Goal: Answer question/provide support

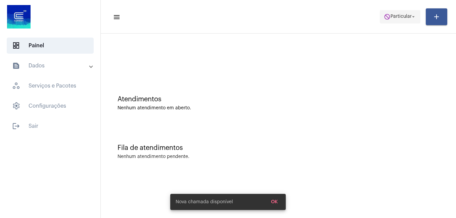
click at [390, 14] on span "do_not_disturb Particular arrow_drop_down" at bounding box center [400, 16] width 33 height 12
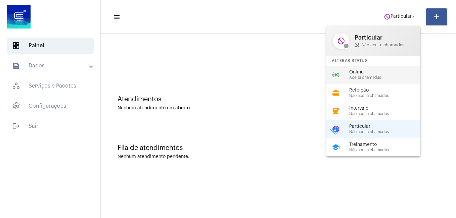
click at [354, 74] on span "Online" at bounding box center [387, 72] width 77 height 5
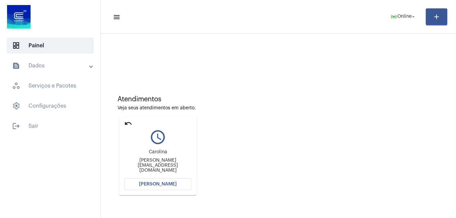
click at [146, 182] on mat-sidenav-content "menu online_prediction Online arrow_drop_down add Atendimentos Veja seus atendi…" at bounding box center [278, 109] width 355 height 218
click at [166, 184] on span "[PERSON_NAME]" at bounding box center [158, 184] width 38 height 5
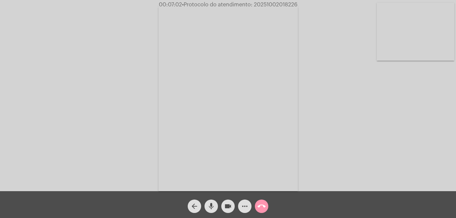
click at [245, 204] on mat-icon "more_horiz" at bounding box center [245, 206] width 8 height 8
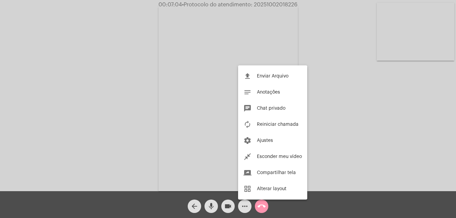
click at [331, 130] on div at bounding box center [228, 109] width 456 height 218
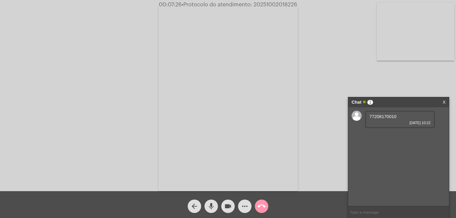
drag, startPoint x: 397, startPoint y: 116, endPoint x: 368, endPoint y: 120, distance: 28.8
click at [368, 120] on div "77208170010 [DATE] 10:22" at bounding box center [400, 119] width 70 height 17
click at [370, 116] on span "77208170010" at bounding box center [382, 116] width 27 height 5
drag, startPoint x: 396, startPoint y: 116, endPoint x: 368, endPoint y: 117, distance: 27.9
click at [368, 117] on div "77208170010 [DATE] 10:22" at bounding box center [400, 119] width 70 height 17
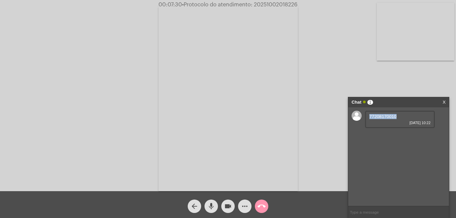
copy span "77208170010"
drag, startPoint x: 406, startPoint y: 135, endPoint x: 426, endPoint y: 135, distance: 19.8
click at [426, 135] on div "Código do imóvel 19542640 [DATE] 10:22" at bounding box center [400, 138] width 70 height 17
drag, startPoint x: 426, startPoint y: 135, endPoint x: 409, endPoint y: 135, distance: 16.4
click at [409, 135] on span "Código do imóvel 19542640" at bounding box center [396, 135] width 55 height 5
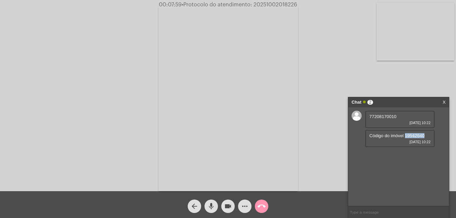
drag, startPoint x: 405, startPoint y: 135, endPoint x: 427, endPoint y: 136, distance: 22.2
click at [427, 136] on div "Código do imóvel 19542640 [DATE] 10:22" at bounding box center [400, 138] width 70 height 17
copy span "19542640"
click at [354, 211] on input "text" at bounding box center [398, 212] width 101 height 12
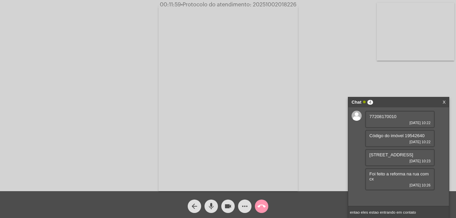
drag, startPoint x: 359, startPoint y: 212, endPoint x: 311, endPoint y: 211, distance: 47.7
click at [311, 211] on app-call "00:11:59 • Protocolo do atendimento: 20251002018226 Acessando Câmera e Microfon…" at bounding box center [228, 109] width 456 height 218
click at [415, 213] on input "eles estao entrando em contato" at bounding box center [398, 212] width 101 height 12
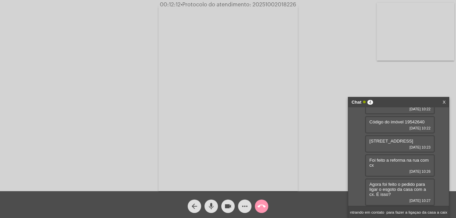
type input "eles estao entrando em contato para fazer a ligaçao da casa a caixa"
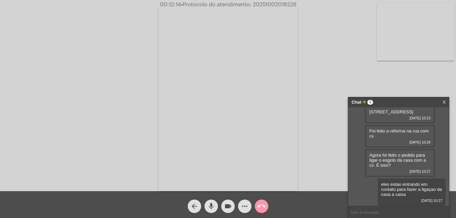
click at [415, 213] on input "text" at bounding box center [398, 212] width 101 height 12
click at [375, 213] on input "No domicilio feram o encanamento novo?" at bounding box center [398, 212] width 101 height 12
click at [376, 213] on input "No domicilio firam o encanamento novo?" at bounding box center [398, 212] width 101 height 12
type input "No domicilio fizeram o encanamento novo?"
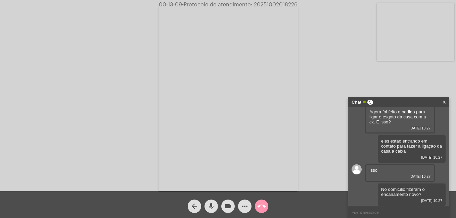
scroll to position [130, 0]
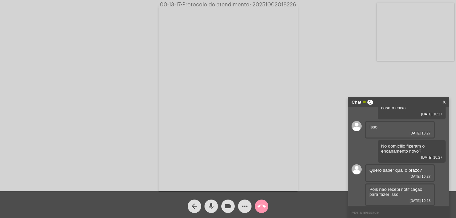
click at [372, 213] on input "text" at bounding box center [398, 212] width 101 height 12
type input "ja lhe informo"
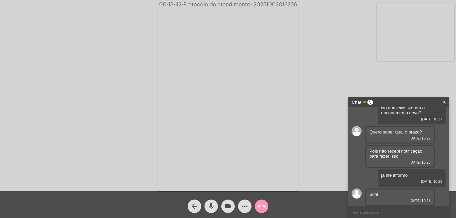
scroll to position [206, 0]
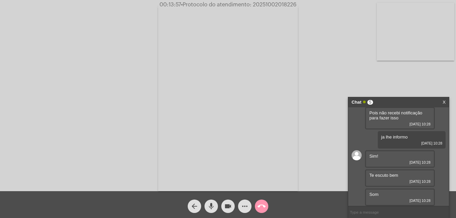
click at [213, 206] on mat-icon "mic" at bounding box center [211, 206] width 8 height 8
click at [228, 205] on mat-icon "videocam" at bounding box center [228, 206] width 8 height 8
click at [209, 204] on mat-icon "mic_off" at bounding box center [211, 206] width 8 height 8
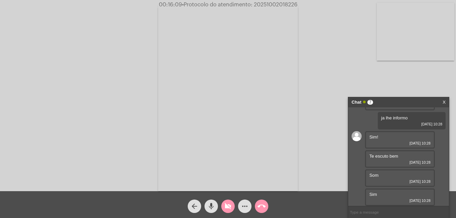
scroll to position [263, 0]
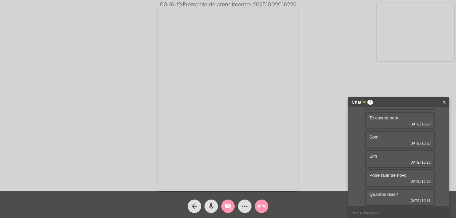
click at [403, 196] on div "Quantos dias? [DATE] 10:31" at bounding box center [400, 197] width 70 height 17
click at [392, 207] on input "text" at bounding box center [398, 212] width 101 height 12
type input "90 dias"
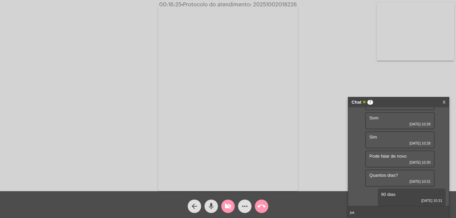
type input "p"
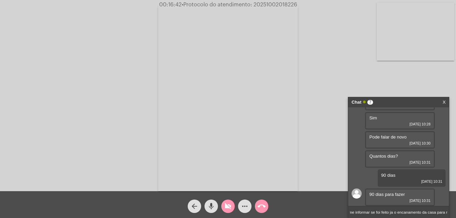
scroll to position [0, 15]
type input "sabe me informar se foi feito ja o encanamento da casa para rua?"
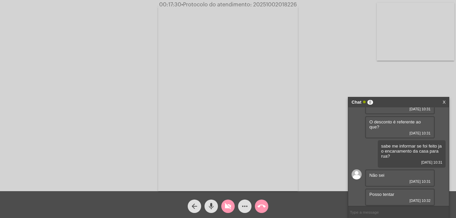
scroll to position [412, 0]
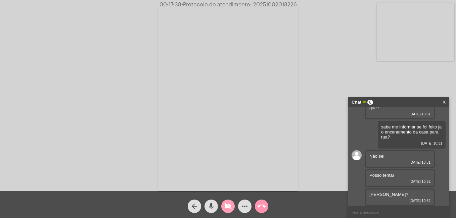
click at [227, 207] on mat-icon "videocam_off" at bounding box center [228, 206] width 8 height 8
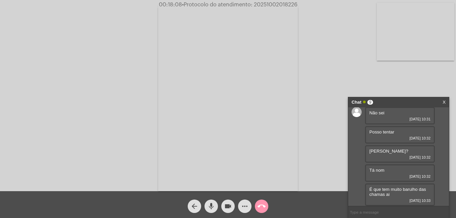
click at [367, 211] on input "text" at bounding box center [398, 212] width 101 height 12
click at [445, 100] on link "X" at bounding box center [443, 102] width 3 height 10
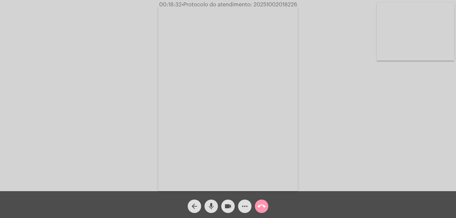
click at [260, 210] on mat-icon "call_end" at bounding box center [261, 206] width 8 height 8
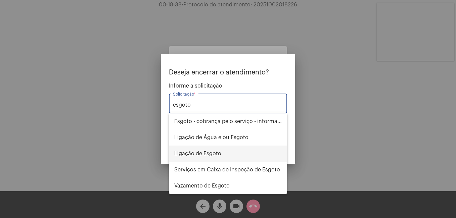
click at [194, 149] on span "Ligação de Esgoto" at bounding box center [227, 154] width 107 height 16
type input "Ligação de Esgoto"
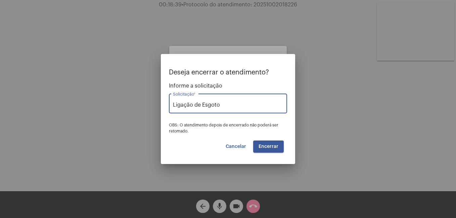
click at [266, 150] on button "Encerrar" at bounding box center [268, 147] width 31 height 12
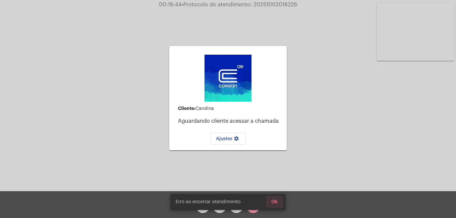
click at [273, 201] on span "Ok" at bounding box center [274, 202] width 6 height 5
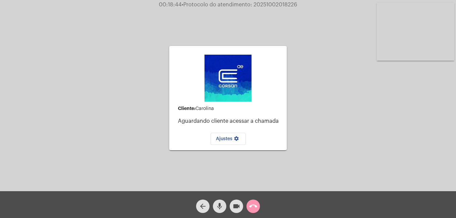
click at [253, 209] on mat-icon "call_end" at bounding box center [253, 206] width 8 height 8
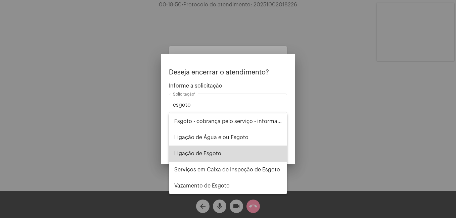
click at [196, 154] on span "Ligação de Esgoto" at bounding box center [227, 154] width 107 height 16
type input "Ligação de Esgoto"
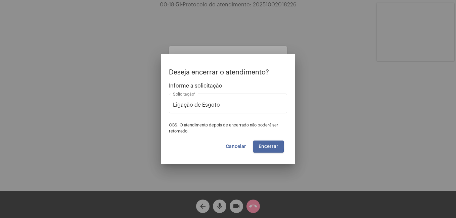
click at [257, 146] on button "Encerrar" at bounding box center [268, 147] width 31 height 12
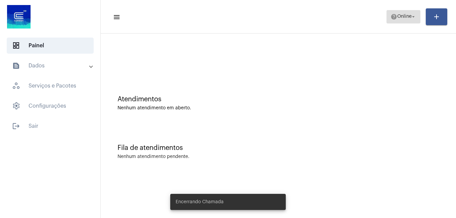
click at [415, 15] on mat-icon "arrow_drop_down" at bounding box center [413, 17] width 6 height 6
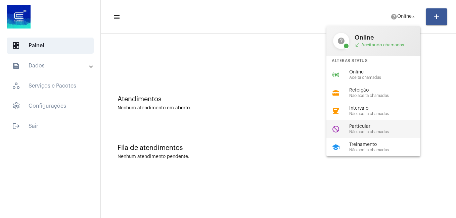
click at [369, 126] on span "Particular" at bounding box center [387, 126] width 77 height 5
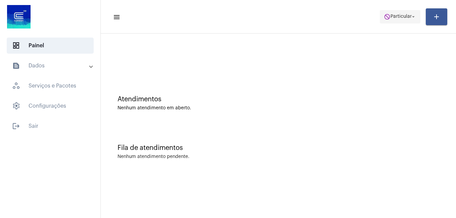
click at [413, 16] on mat-icon "arrow_drop_down" at bounding box center [413, 17] width 6 height 6
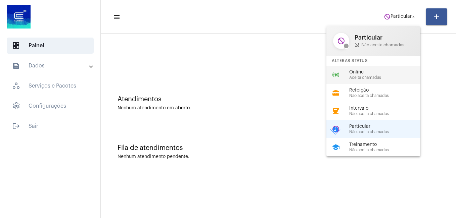
click at [369, 72] on span "Online" at bounding box center [387, 72] width 77 height 5
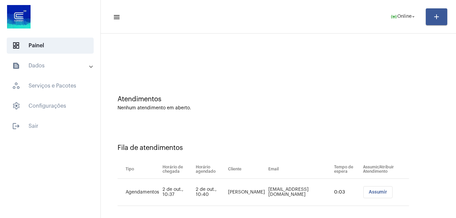
click at [365, 189] on button "Assumir" at bounding box center [377, 192] width 29 height 12
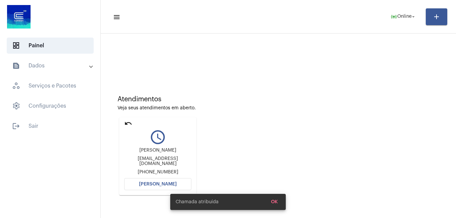
click at [157, 186] on span "[PERSON_NAME]" at bounding box center [158, 184] width 38 height 5
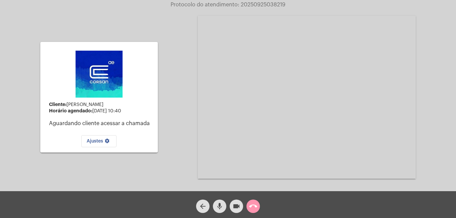
click at [253, 210] on mat-icon "call_end" at bounding box center [253, 206] width 8 height 8
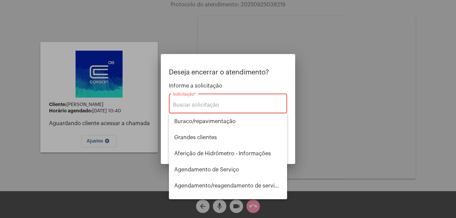
click at [135, 175] on div at bounding box center [228, 109] width 456 height 218
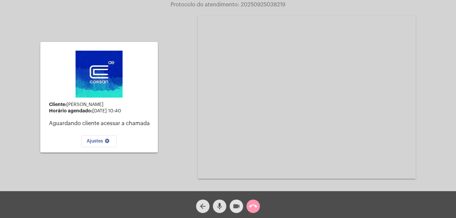
click at [240, 205] on mat-icon "videocam" at bounding box center [236, 206] width 8 height 8
click at [233, 206] on mat-icon "videocam_off" at bounding box center [236, 206] width 8 height 8
click at [233, 206] on mat-icon "videocam" at bounding box center [236, 206] width 8 height 8
click at [254, 206] on mat-icon "call_end" at bounding box center [253, 206] width 8 height 8
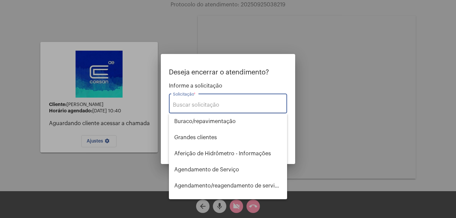
click at [187, 109] on div "Solicitação *" at bounding box center [228, 102] width 110 height 21
type input "l"
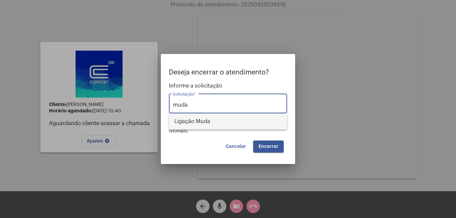
click at [191, 120] on span "Ligação Muda" at bounding box center [227, 121] width 107 height 16
type input "Ligação Muda"
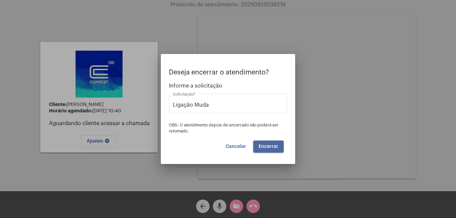
click at [263, 143] on button "Encerrar" at bounding box center [268, 147] width 31 height 12
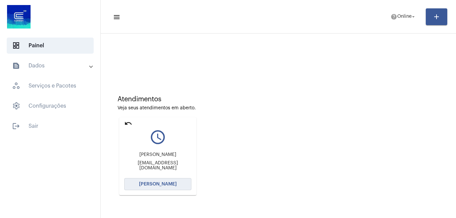
click at [158, 182] on span "[PERSON_NAME]" at bounding box center [158, 184] width 38 height 5
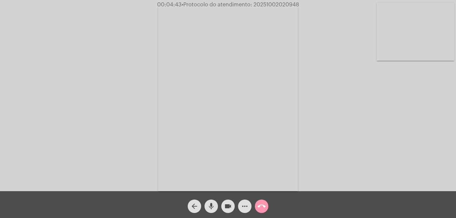
click at [227, 207] on mat-icon "videocam" at bounding box center [228, 206] width 8 height 8
click at [214, 208] on mat-icon "mic" at bounding box center [211, 206] width 8 height 8
click at [209, 206] on mat-icon "mic_off" at bounding box center [211, 206] width 8 height 8
click at [209, 208] on mat-icon "mic" at bounding box center [211, 206] width 8 height 8
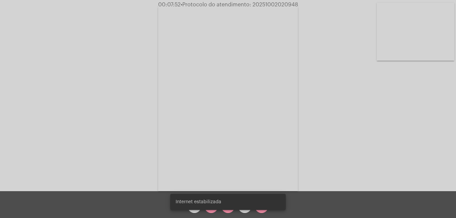
click at [168, 199] on div "Internet estabilizada" at bounding box center [228, 202] width 132 height 32
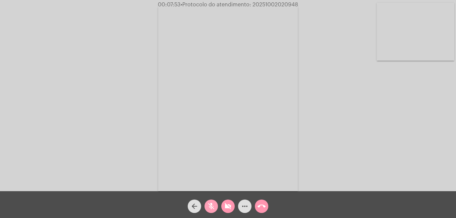
click at [210, 211] on span "mic_off" at bounding box center [211, 206] width 8 height 13
click at [226, 207] on mat-icon "videocam_off" at bounding box center [228, 206] width 8 height 8
click at [226, 207] on mat-icon "videocam" at bounding box center [228, 206] width 8 height 8
click at [209, 205] on mat-icon "mic" at bounding box center [211, 206] width 8 height 8
click at [205, 207] on button "mic_off" at bounding box center [210, 206] width 13 height 13
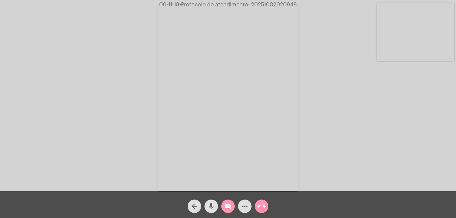
click at [207, 208] on mat-icon "mic" at bounding box center [211, 206] width 8 height 8
click at [213, 207] on mat-icon "mic_off" at bounding box center [211, 206] width 8 height 8
click at [213, 207] on mat-icon "mic" at bounding box center [211, 206] width 8 height 8
click at [207, 205] on mat-icon "mic_off" at bounding box center [211, 206] width 8 height 8
click at [229, 211] on span "videocam_off" at bounding box center [228, 206] width 8 height 13
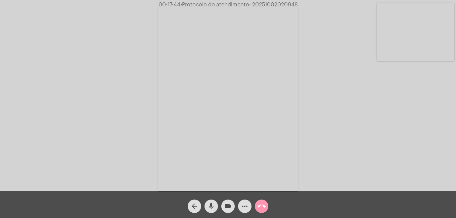
click at [231, 204] on mat-icon "videocam" at bounding box center [228, 206] width 8 height 8
click at [227, 207] on mat-icon "videocam_off" at bounding box center [228, 206] width 8 height 8
click at [226, 206] on mat-icon "videocam" at bounding box center [228, 206] width 8 height 8
click at [212, 207] on mat-icon "mic" at bounding box center [211, 206] width 8 height 8
click at [241, 205] on mat-icon "more_horiz" at bounding box center [245, 206] width 8 height 8
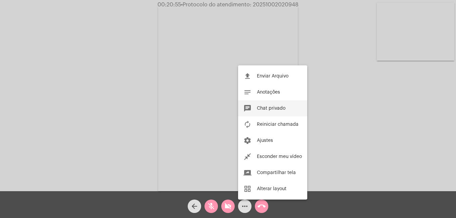
click at [264, 109] on span "Chat privado" at bounding box center [271, 108] width 29 height 5
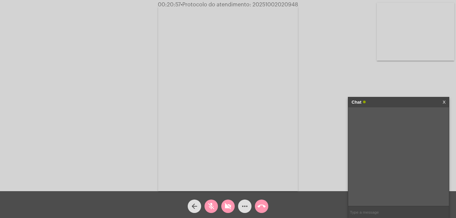
click at [363, 212] on input "text" at bounding box center [398, 212] width 101 height 12
paste input "Aproximadamente 500m de extensão de rede até o local, para abastecer o imóvel n…"
type input "Aproximadamente 500m de extensão de rede até o local, para abastecer o imóvel n…"
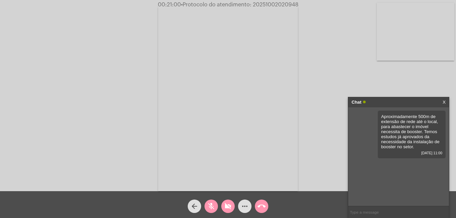
click at [212, 204] on mat-icon "mic_off" at bounding box center [211, 206] width 8 height 8
click at [212, 209] on mat-icon "mic" at bounding box center [211, 206] width 8 height 8
click at [214, 201] on span "mic_off" at bounding box center [211, 206] width 8 height 13
click at [211, 205] on mat-icon "mic" at bounding box center [211, 206] width 8 height 8
click at [211, 206] on mat-icon "mic_off" at bounding box center [211, 206] width 8 height 8
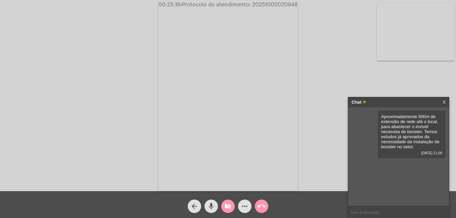
click at [225, 207] on mat-icon "videocam_off" at bounding box center [228, 206] width 8 height 8
drag, startPoint x: 253, startPoint y: 4, endPoint x: 299, endPoint y: 7, distance: 45.4
click at [299, 7] on span "00:25:24 • Protocolo do atendimento: 20251002020948" at bounding box center [228, 4] width 146 height 7
copy span "20251002020948"
click at [249, 4] on span "• Protocolo do atendimento: 20251002020948" at bounding box center [238, 4] width 117 height 5
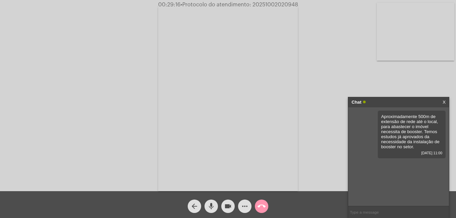
drag, startPoint x: 253, startPoint y: 5, endPoint x: 300, endPoint y: 7, distance: 47.4
click at [300, 7] on div "00:29:16 • Protocolo do atendimento: 20251002020948" at bounding box center [228, 5] width 456 height 6
copy span "20251002020948"
click at [366, 215] on input "text" at bounding box center [398, 212] width 101 height 12
paste input "20251002020948"
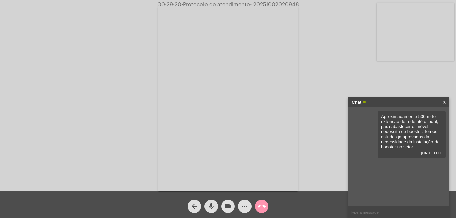
type input "20251002020948"
click at [259, 208] on mat-icon "call_end" at bounding box center [261, 206] width 8 height 8
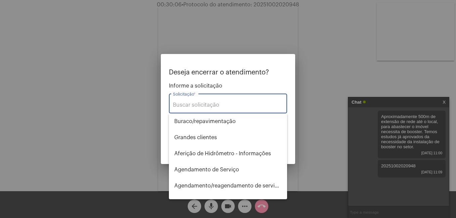
click at [183, 105] on input "Solicitação *" at bounding box center [228, 105] width 110 height 6
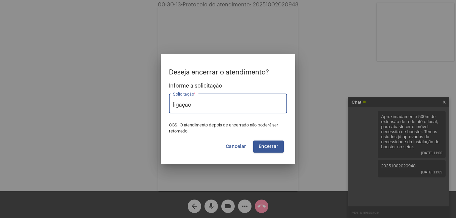
type input "ligaçao"
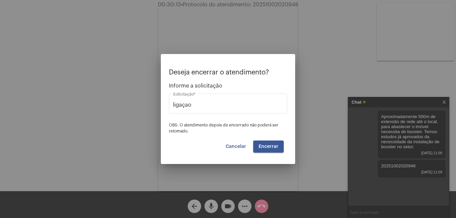
drag, startPoint x: 215, startPoint y: 109, endPoint x: 162, endPoint y: 108, distance: 53.7
click at [162, 108] on mat-dialog-container "Deseja encerrar o atendimento? Informe a solicitação ligaçao Solicitação * OBS:…" at bounding box center [228, 109] width 134 height 110
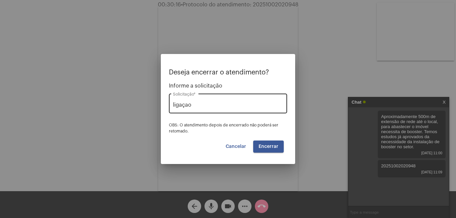
click at [193, 104] on input "ligaçao" at bounding box center [228, 105] width 110 height 6
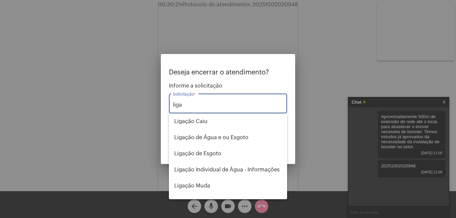
type input "liga"
click at [225, 206] on div at bounding box center [228, 109] width 456 height 218
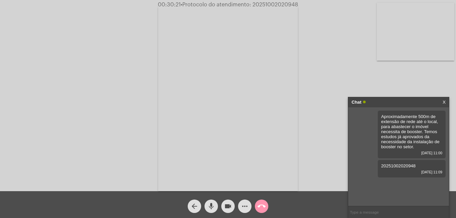
click at [226, 208] on mat-icon "videocam" at bounding box center [228, 206] width 8 height 8
click at [258, 206] on mat-icon "call_end" at bounding box center [261, 206] width 8 height 8
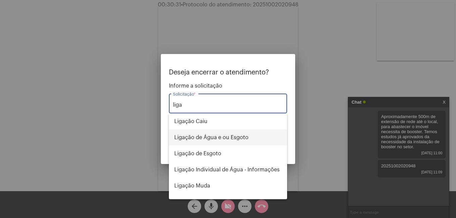
click at [200, 137] on span "Ligação de Água e ou Esgoto" at bounding box center [227, 138] width 107 height 16
type input "Ligação de Água e ou Esgoto"
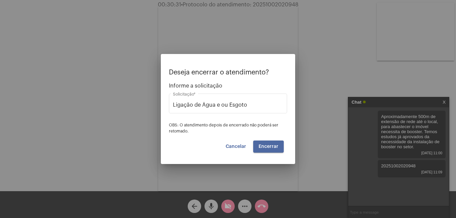
click at [256, 148] on button "Encerrar" at bounding box center [268, 147] width 31 height 12
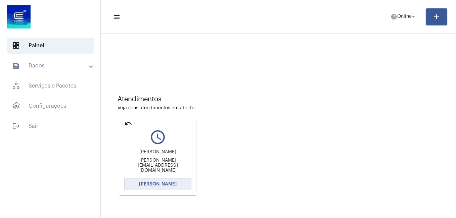
click at [147, 185] on span "[PERSON_NAME]" at bounding box center [158, 184] width 38 height 5
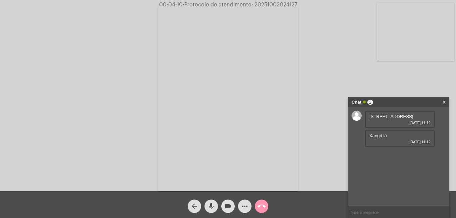
drag, startPoint x: 379, startPoint y: 117, endPoint x: 415, endPoint y: 117, distance: 36.2
click at [413, 117] on span "[STREET_ADDRESS]" at bounding box center [391, 116] width 44 height 5
copy span "camino Guadalupe"
click at [243, 209] on mat-icon "more_horiz" at bounding box center [245, 206] width 8 height 8
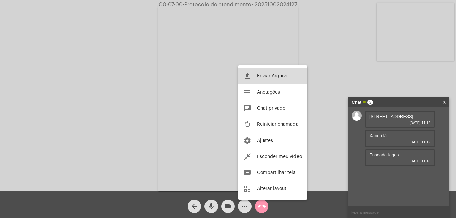
click at [274, 77] on span "Enviar Arquivo" at bounding box center [273, 76] width 32 height 5
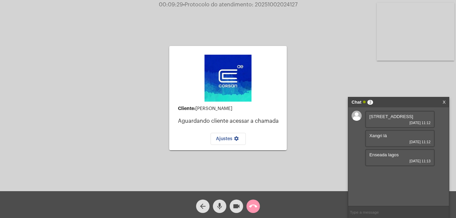
copy span "camino Guadalupe"
click at [219, 208] on mat-icon "mic" at bounding box center [219, 206] width 8 height 8
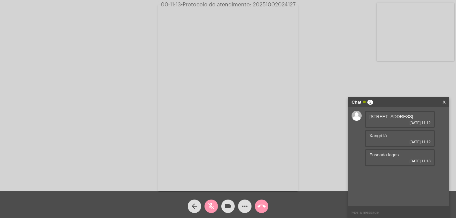
click at [263, 206] on mat-icon "call_end" at bounding box center [261, 206] width 8 height 8
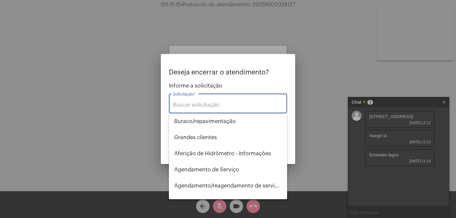
click at [177, 106] on input "Solicitação *" at bounding box center [228, 105] width 110 height 6
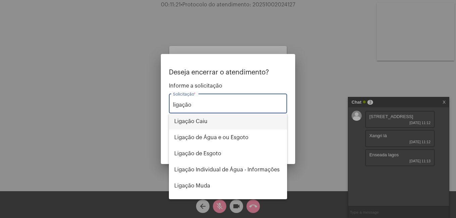
click at [189, 124] on span "Ligação Caiu" at bounding box center [227, 121] width 107 height 16
type input "Ligação Caiu"
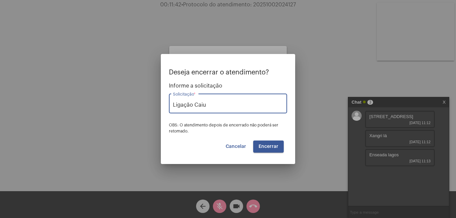
click at [268, 146] on span "Encerrar" at bounding box center [268, 146] width 20 height 5
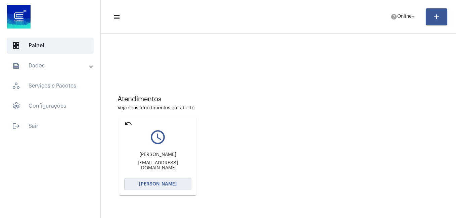
click at [147, 186] on span "[PERSON_NAME]" at bounding box center [158, 184] width 38 height 5
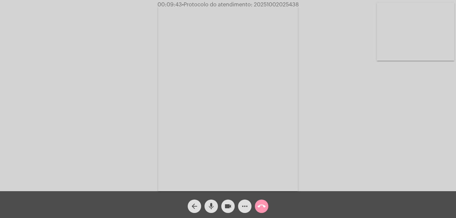
drag, startPoint x: 253, startPoint y: 4, endPoint x: 299, endPoint y: 7, distance: 46.1
click at [299, 7] on span "00:09:43 • Protocolo do atendimento: 20251002025438" at bounding box center [228, 4] width 147 height 7
copy span "20251002025438"
click at [246, 205] on mat-icon "more_horiz" at bounding box center [245, 206] width 8 height 8
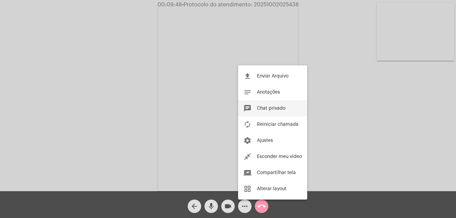
click at [269, 109] on span "Chat privado" at bounding box center [271, 108] width 29 height 5
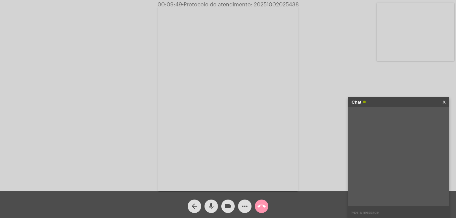
click at [365, 210] on input "text" at bounding box center [398, 212] width 101 height 12
paste input "20251002025438"
type input "20251002025438"
drag, startPoint x: 254, startPoint y: 3, endPoint x: 300, endPoint y: 6, distance: 46.1
click at [300, 6] on span "00:10:34 • Protocolo do atendimento: 20251002025438" at bounding box center [227, 4] width 145 height 7
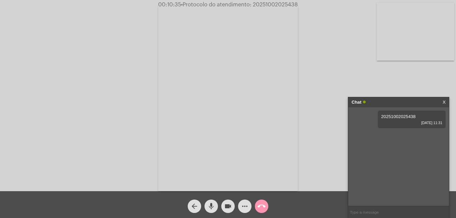
copy span "20251002025438"
click at [230, 207] on mat-icon "videocam" at bounding box center [228, 206] width 8 height 8
click at [259, 207] on mat-icon "call_end" at bounding box center [261, 206] width 8 height 8
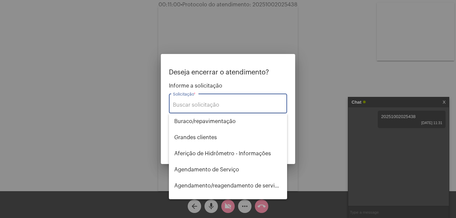
click at [202, 105] on input "Solicitação *" at bounding box center [228, 105] width 110 height 6
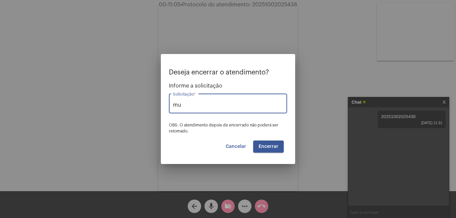
type input "m"
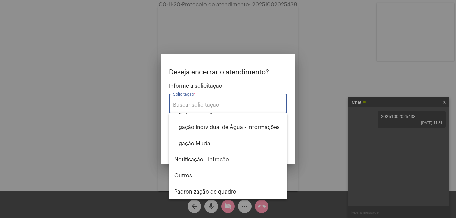
scroll to position [403, 0]
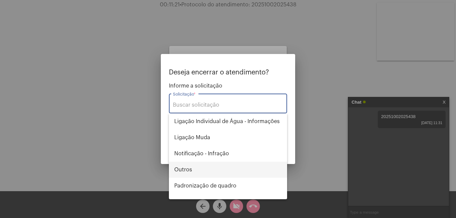
click at [218, 164] on span "Outros" at bounding box center [227, 170] width 107 height 16
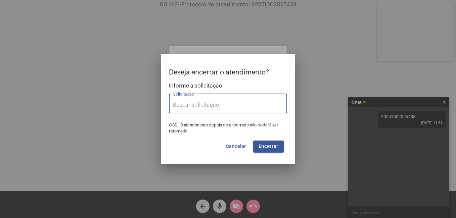
type input "Outros"
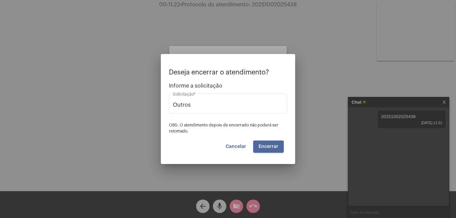
click at [262, 151] on button "Encerrar" at bounding box center [268, 147] width 31 height 12
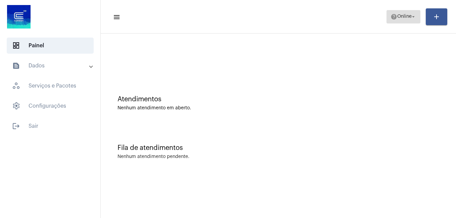
click at [411, 17] on mat-icon "arrow_drop_down" at bounding box center [413, 17] width 6 height 6
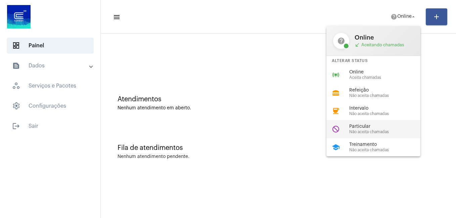
click at [374, 129] on span "Particular" at bounding box center [387, 126] width 77 height 5
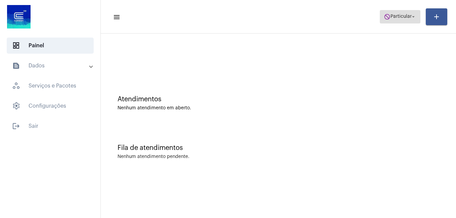
click at [400, 19] on span "Particular" at bounding box center [400, 16] width 21 height 5
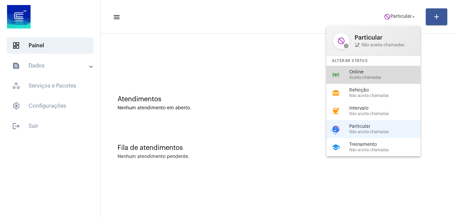
click at [364, 74] on span "Online" at bounding box center [387, 72] width 77 height 5
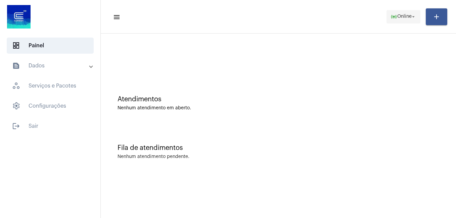
click at [401, 17] on span "Online" at bounding box center [404, 16] width 14 height 5
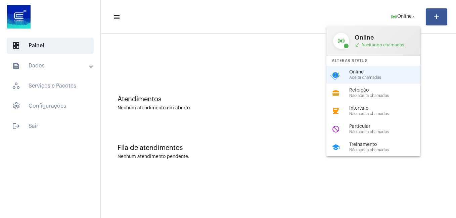
click at [270, 65] on div at bounding box center [228, 109] width 456 height 218
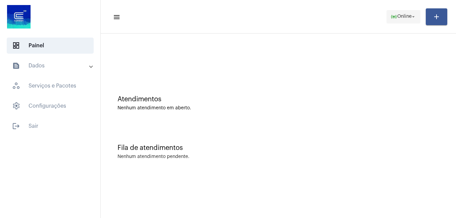
click at [401, 12] on span "online_prediction Online arrow_drop_down" at bounding box center [403, 16] width 26 height 12
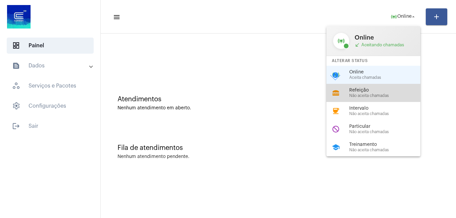
click at [358, 89] on span "Refeição" at bounding box center [387, 90] width 77 height 5
